Goal: Information Seeking & Learning: Find specific fact

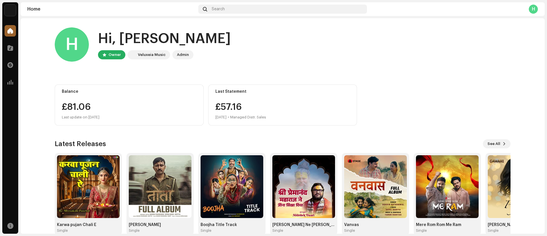
scroll to position [11, 0]
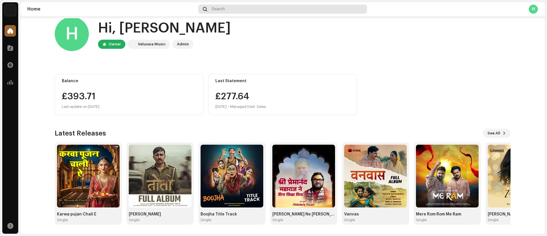
click at [266, 10] on div "Search" at bounding box center [282, 9] width 169 height 9
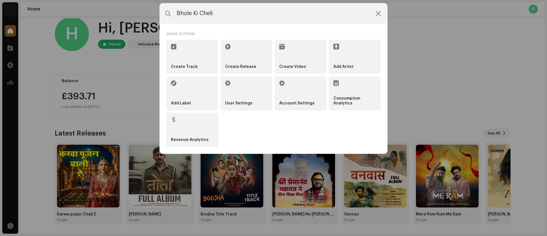
type input "Bhole Ki Cheli"
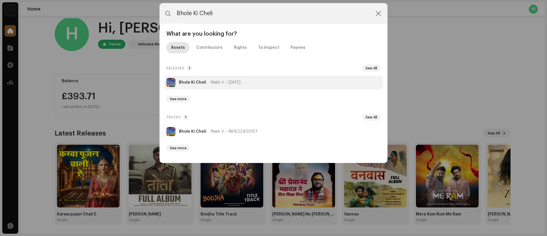
click at [188, 81] on strong "Bhole Ki Cheli" at bounding box center [192, 82] width 27 height 5
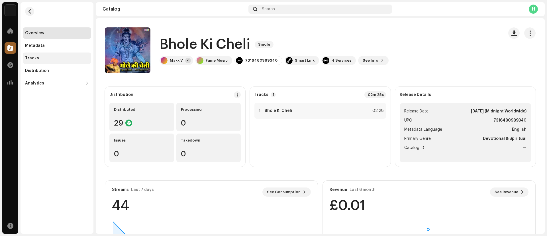
click at [34, 56] on div "Tracks" at bounding box center [32, 58] width 14 height 5
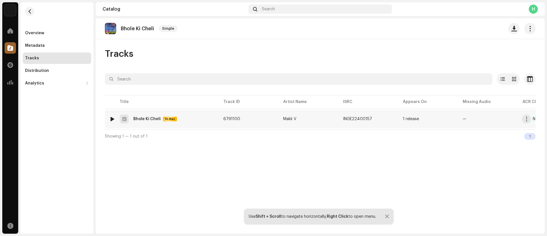
click at [150, 118] on div "Bhole Ki Cheli" at bounding box center [146, 119] width 27 height 4
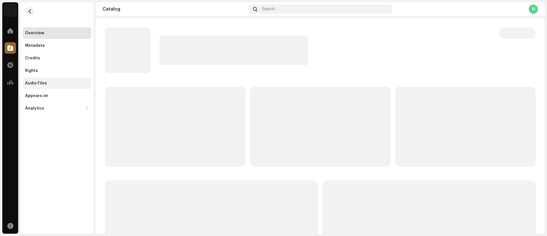
click at [54, 80] on div "Audio Files" at bounding box center [57, 82] width 68 height 11
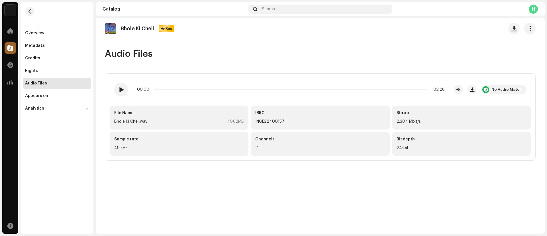
click at [295, 14] on div "Catalog Search H" at bounding box center [320, 9] width 449 height 14
click at [298, 9] on div "Search" at bounding box center [320, 9] width 144 height 9
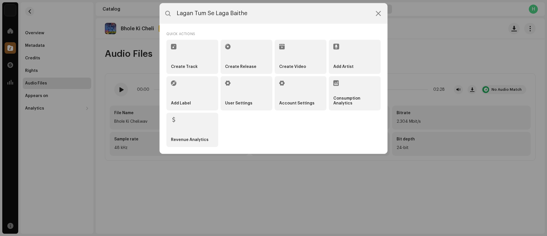
type input "Lagan Tum Se Laga Baithe"
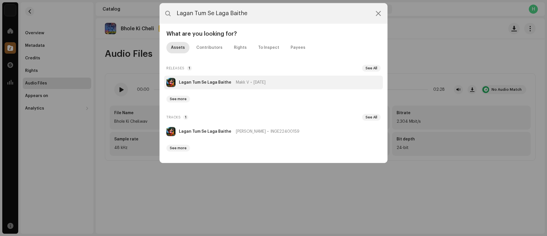
click at [191, 82] on strong "Lagan Tum Se Laga Baithe" at bounding box center [205, 82] width 52 height 5
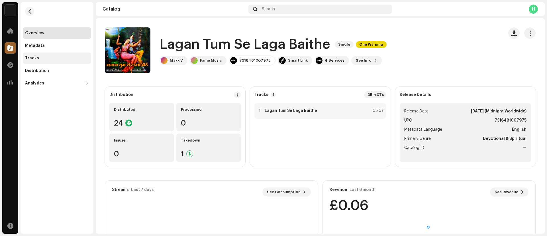
click at [54, 56] on div "Tracks" at bounding box center [57, 58] width 64 height 5
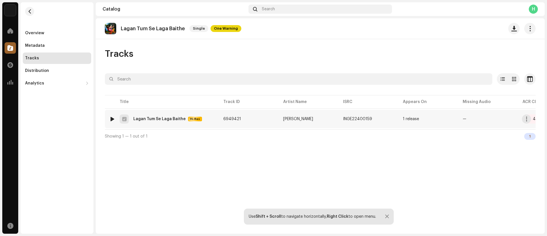
click at [168, 117] on div "Lagan Tum Se Laga Baithe" at bounding box center [159, 119] width 52 height 4
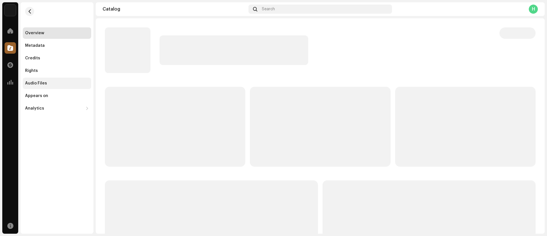
click at [49, 81] on div "Audio Files" at bounding box center [57, 83] width 64 height 5
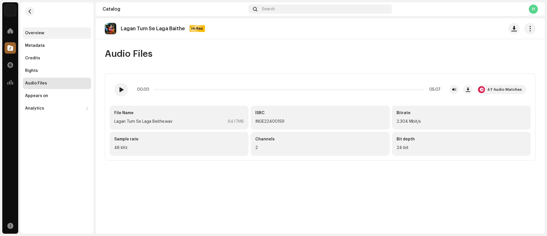
click at [52, 37] on div "Overview" at bounding box center [57, 32] width 68 height 11
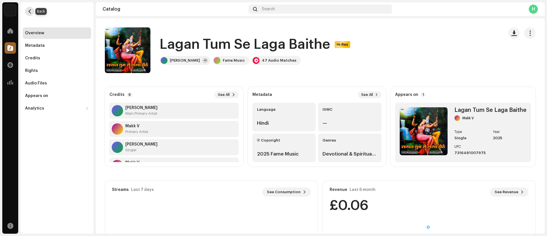
click at [30, 12] on span "button" at bounding box center [30, 11] width 4 height 5
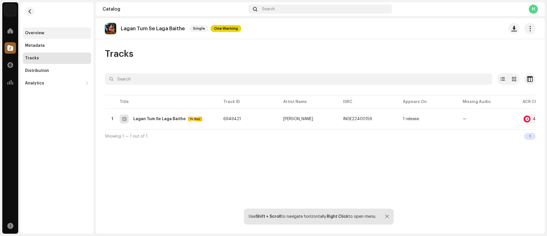
click at [34, 28] on div "Overview" at bounding box center [57, 32] width 68 height 11
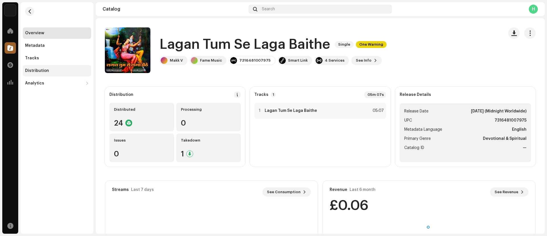
click at [44, 71] on div "Distribution" at bounding box center [37, 70] width 24 height 5
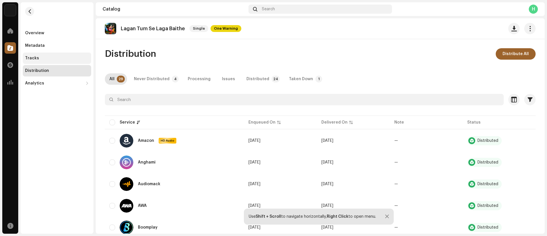
click at [41, 60] on div "Tracks" at bounding box center [57, 57] width 68 height 11
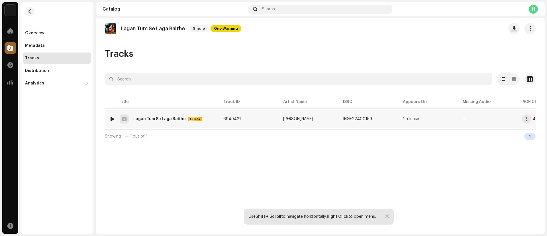
click at [155, 115] on div "1 Lagan Tum Se Laga Baithe Hi-Res" at bounding box center [161, 118] width 105 height 9
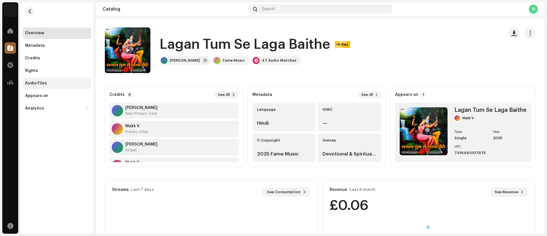
click at [43, 79] on div "Audio Files" at bounding box center [57, 82] width 68 height 11
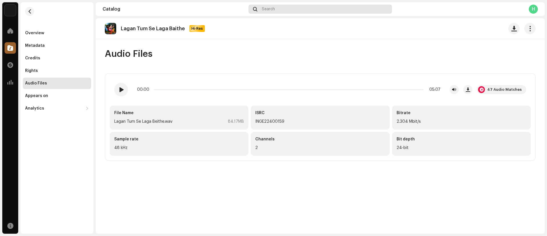
click at [287, 9] on div "Search" at bounding box center [320, 9] width 144 height 9
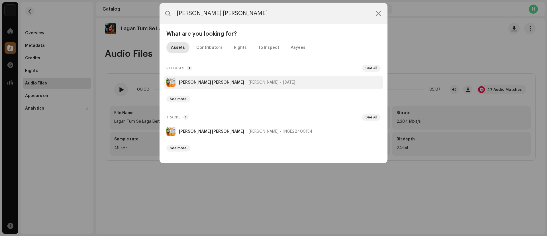
type input "[PERSON_NAME] [PERSON_NAME]"
click at [196, 83] on strong "[PERSON_NAME] [PERSON_NAME]" at bounding box center [211, 82] width 65 height 5
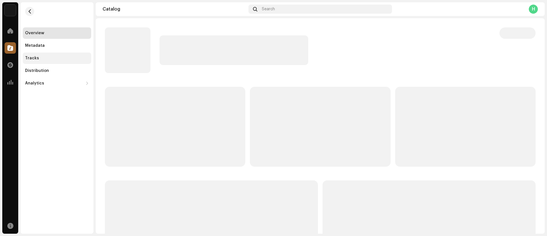
click at [52, 55] on div "Tracks" at bounding box center [57, 57] width 68 height 11
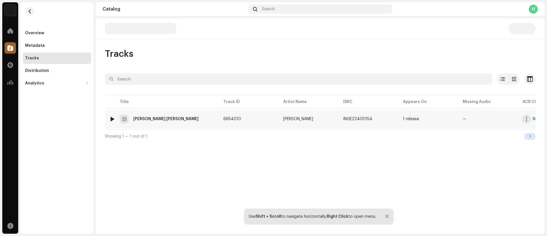
click at [143, 115] on div "1 [PERSON_NAME]" at bounding box center [161, 118] width 105 height 9
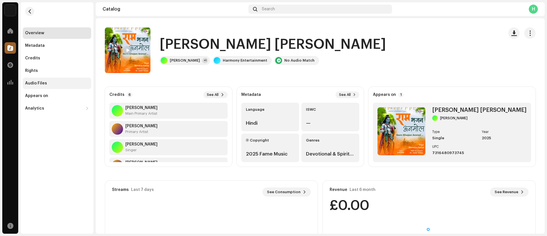
click at [52, 86] on div "Audio Files" at bounding box center [57, 82] width 68 height 11
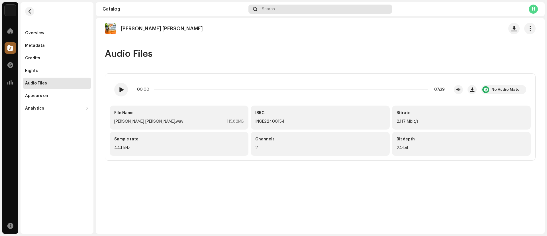
click at [303, 10] on div "Search" at bounding box center [320, 9] width 144 height 9
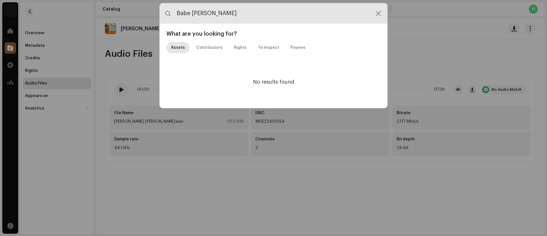
paste input "Almighty Shivaye"
paste input "ao Na"
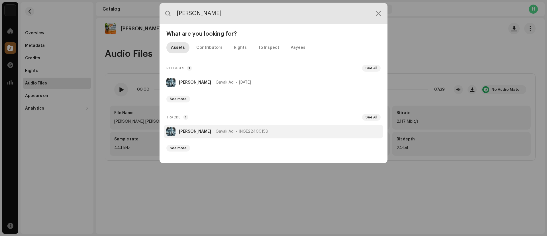
type input "[PERSON_NAME]"
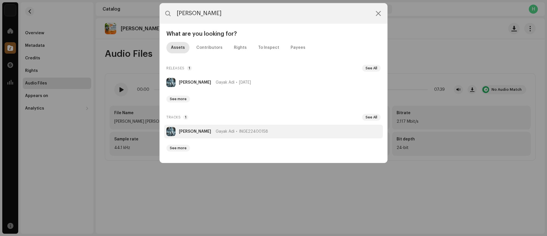
click at [188, 130] on strong "[PERSON_NAME]" at bounding box center [195, 131] width 32 height 5
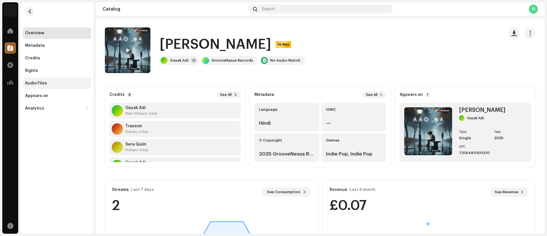
click at [38, 84] on div "Audio Files" at bounding box center [36, 83] width 22 height 5
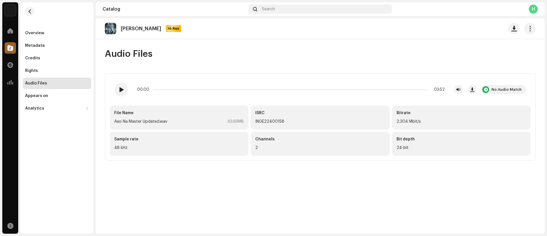
click at [280, 2] on div "Catalog Search H" at bounding box center [320, 9] width 449 height 14
click at [280, 5] on div "Search" at bounding box center [320, 9] width 144 height 9
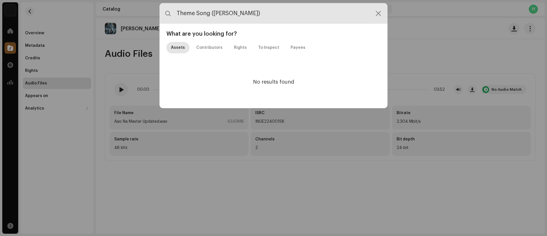
paste input "text"
type input "Theme Song"
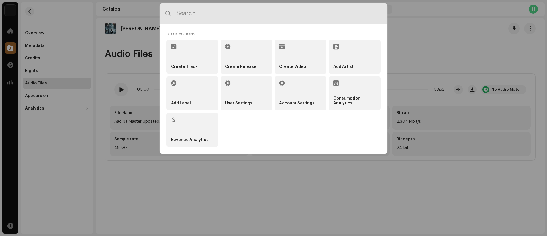
type input "V"
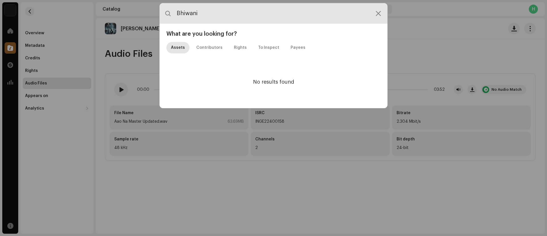
paste input "[PERSON_NAME]"
paste input "INGE22400037"
type input "INGE22400037"
